Goal: Check status: Check status

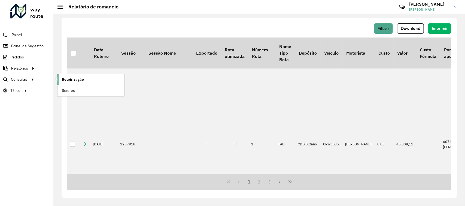
click at [64, 76] on link "Roteirização" at bounding box center [90, 79] width 67 height 11
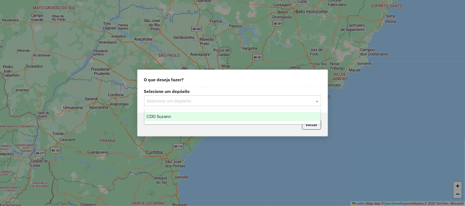
click at [175, 104] on input "text" at bounding box center [227, 101] width 161 height 7
click at [185, 111] on ng-dropdown-panel "CDD Suzano" at bounding box center [232, 117] width 177 height 16
click at [186, 112] on div "CDD Suzano" at bounding box center [232, 116] width 176 height 9
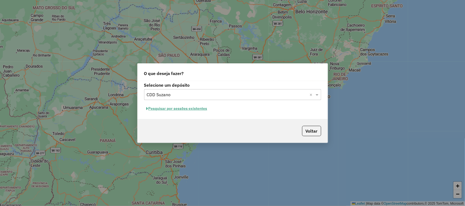
click at [189, 109] on button "Pesquisar por sessões existentes" at bounding box center [177, 108] width 66 height 8
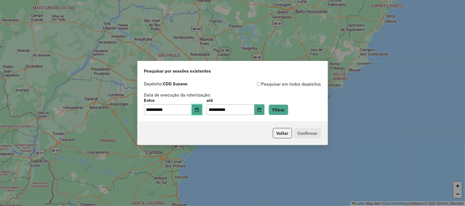
click at [202, 114] on button "Choose Date" at bounding box center [197, 109] width 10 height 11
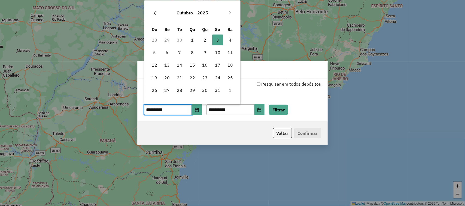
click at [156, 16] on button "Previous Month" at bounding box center [154, 12] width 9 height 9
click at [165, 89] on span "29" at bounding box center [166, 90] width 11 height 11
type input "**********"
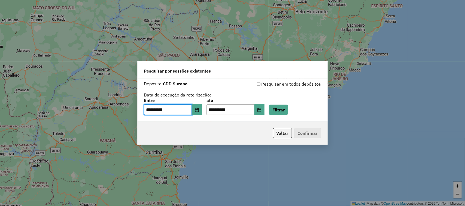
drag, startPoint x: 272, startPoint y: 110, endPoint x: 269, endPoint y: 108, distance: 3.4
click at [271, 109] on div "**********" at bounding box center [232, 107] width 177 height 17
click at [261, 111] on icon "Choose Date" at bounding box center [259, 110] width 4 height 4
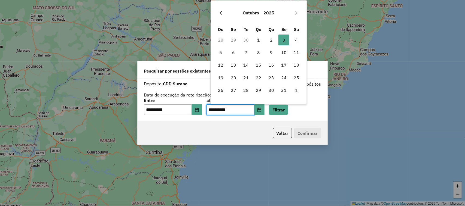
click at [221, 12] on icon "Previous Month" at bounding box center [221, 13] width 2 height 4
click at [233, 91] on span "29" at bounding box center [233, 90] width 11 height 11
type input "**********"
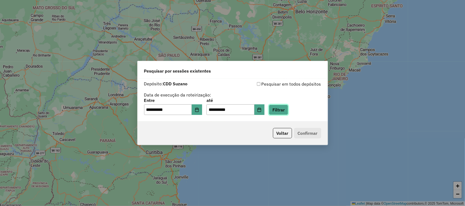
click at [281, 109] on button "Filtrar" at bounding box center [278, 110] width 19 height 10
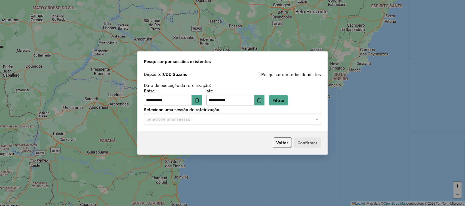
click at [237, 123] on div "Selecione uma sessão" at bounding box center [232, 119] width 177 height 11
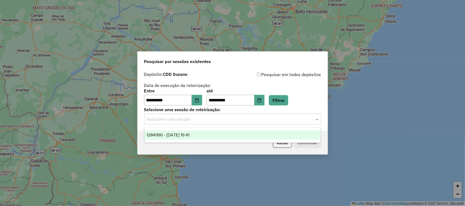
click at [242, 134] on div "1284990 - 29/09/2025 19:41" at bounding box center [232, 135] width 176 height 9
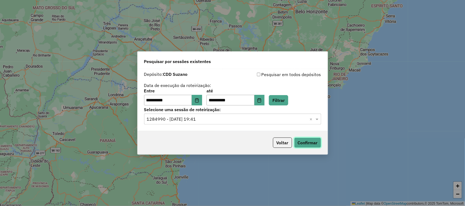
click at [297, 140] on button "Confirmar" at bounding box center [307, 143] width 27 height 10
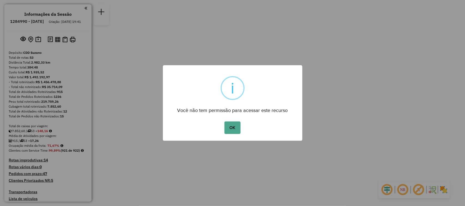
click at [224, 122] on button "OK" at bounding box center [232, 128] width 16 height 13
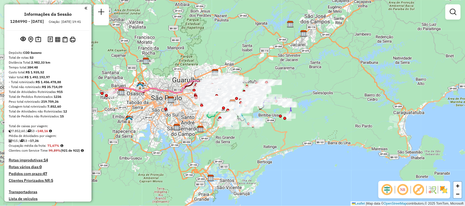
scroll to position [1941, 0]
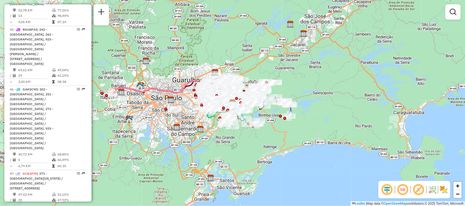
select select "**********"
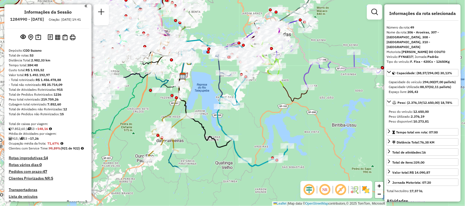
scroll to position [0, 0]
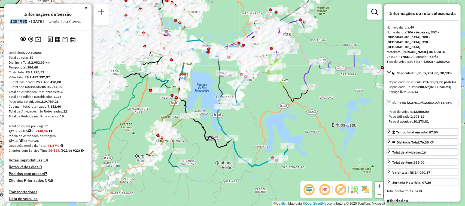
drag, startPoint x: 42, startPoint y: 22, endPoint x: 20, endPoint y: 22, distance: 22.6
click at [20, 22] on ul "Informações da Sessão 1284990 - 29/09/2025 Criação: 27/09/2025 19:41" at bounding box center [48, 19] width 83 height 14
copy h6 "1284990"
